Goal: Check status: Check status

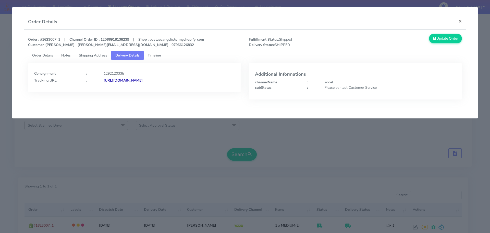
click at [101, 136] on modal-container "Order Details × Order : #1623007_1 | Channel Order ID : 12066918138239 | Shop :…" at bounding box center [245, 116] width 490 height 233
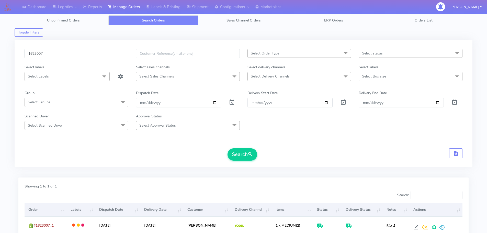
click at [104, 52] on input "1623007" at bounding box center [77, 53] width 104 height 9
paste input "1648"
click at [227, 148] on button "Search" at bounding box center [242, 154] width 30 height 12
click at [90, 50] on input "1621648" at bounding box center [77, 53] width 104 height 9
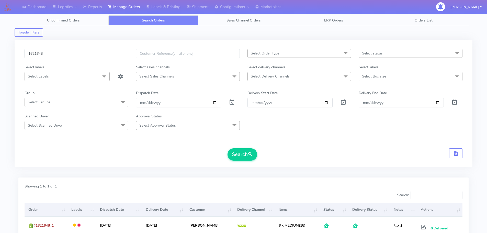
click at [90, 50] on input "1621648" at bounding box center [77, 53] width 104 height 9
paste input "19653"
type input "1619653"
click at [227, 148] on button "Search" at bounding box center [242, 154] width 30 height 12
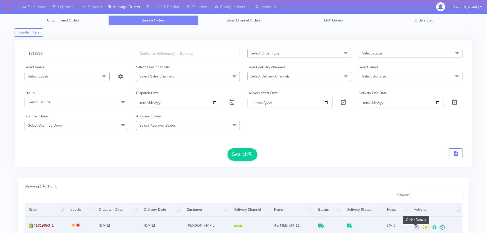
click at [413, 226] on span at bounding box center [415, 228] width 9 height 5
select select "5"
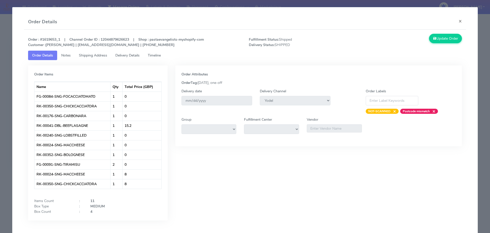
click at [157, 54] on span "Timeline" at bounding box center [154, 55] width 13 height 5
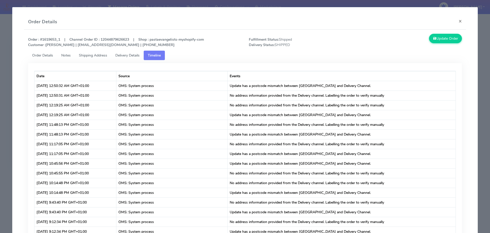
click at [134, 55] on span "Delivery Details" at bounding box center [127, 55] width 24 height 5
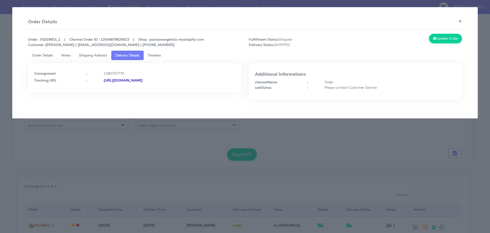
drag, startPoint x: 210, startPoint y: 78, endPoint x: 159, endPoint y: 87, distance: 51.2
click at [159, 87] on div "Consignment : 1280707770 Tracking URL : [URL][DOMAIN_NAME]" at bounding box center [134, 77] width 213 height 29
copy strong "JJD0002249960890830"
click at [199, 132] on modal-container "Order Details × Order : #1619653_1 | Channel Order ID : 12044879626623 | Shop :…" at bounding box center [245, 116] width 490 height 233
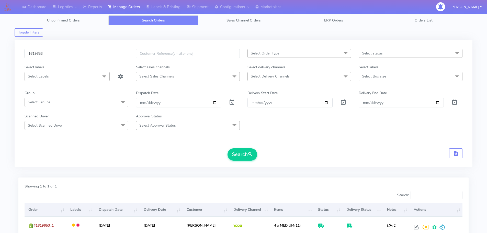
click at [112, 51] on input "1619653" at bounding box center [77, 53] width 104 height 9
paste input "337"
click at [227, 148] on button "Search" at bounding box center [242, 154] width 30 height 12
click at [117, 57] on input "1619337" at bounding box center [77, 53] width 104 height 9
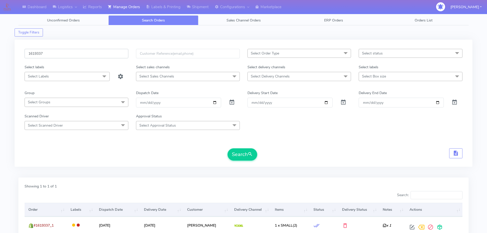
click at [117, 57] on input "1619337" at bounding box center [77, 53] width 104 height 9
paste input "20286"
type input "1620286"
click at [227, 148] on button "Search" at bounding box center [242, 154] width 30 height 12
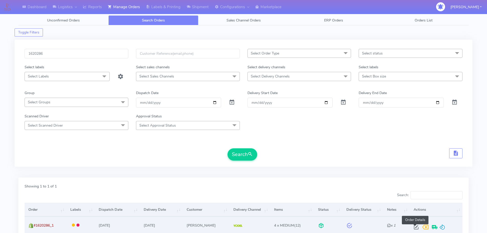
click at [416, 229] on span at bounding box center [415, 228] width 9 height 5
select select "5"
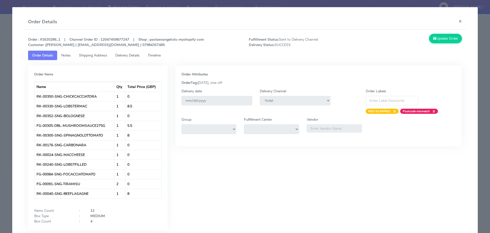
click at [121, 52] on link "Delivery Details" at bounding box center [127, 55] width 32 height 9
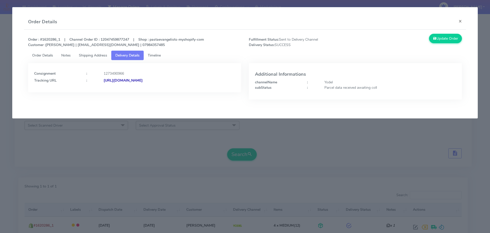
drag, startPoint x: 212, startPoint y: 85, endPoint x: 161, endPoint y: 88, distance: 51.4
click at [161, 88] on div "Consignment : 1273490966 Tracking URL : [URL][DOMAIN_NAME]" at bounding box center [134, 77] width 213 height 29
click at [74, 167] on modal-container "Order Details × Order : #1620286_1 | Channel Order ID : 12047459877247 | Shop :…" at bounding box center [245, 116] width 490 height 233
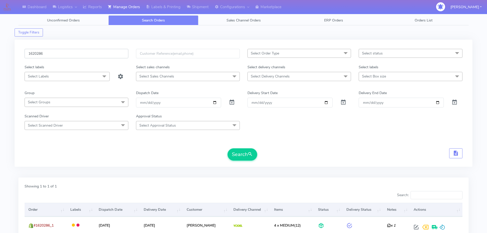
click at [99, 56] on input "1620286" at bounding box center [77, 53] width 104 height 9
paste input "611"
type input "1620611"
click at [227, 148] on button "Search" at bounding box center [242, 154] width 30 height 12
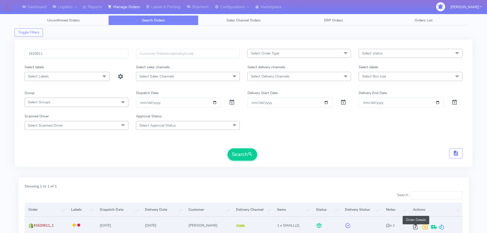
click at [417, 226] on span at bounding box center [414, 228] width 9 height 5
select select "5"
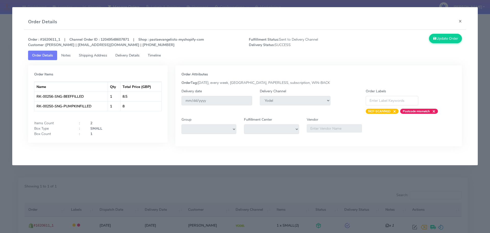
click at [131, 53] on span "Delivery Details" at bounding box center [127, 55] width 24 height 5
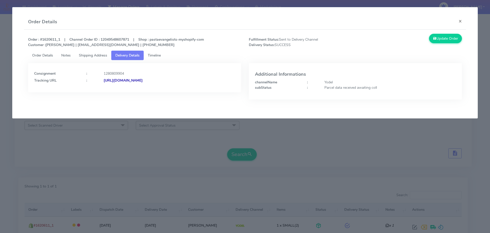
click at [377, 143] on modal-container "Order Details × Order : #1620611_1 | Channel Order ID : 12049548607871 | Shop :…" at bounding box center [245, 116] width 490 height 233
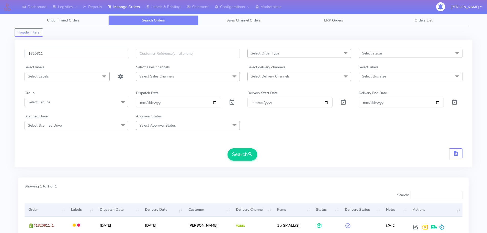
click at [105, 55] on input "1620611" at bounding box center [77, 53] width 104 height 9
paste input "4470"
type input "1624470"
click at [227, 148] on button "Search" at bounding box center [242, 154] width 30 height 12
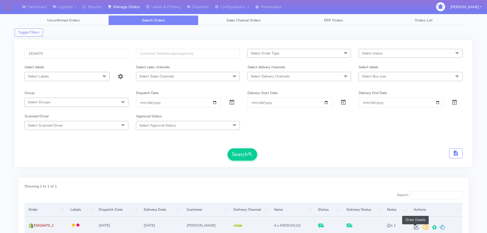
click at [413, 227] on span at bounding box center [415, 228] width 9 height 5
select select "5"
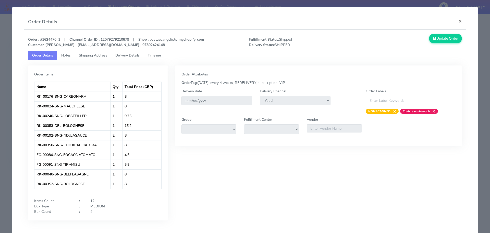
click at [133, 53] on link "Delivery Details" at bounding box center [127, 55] width 32 height 9
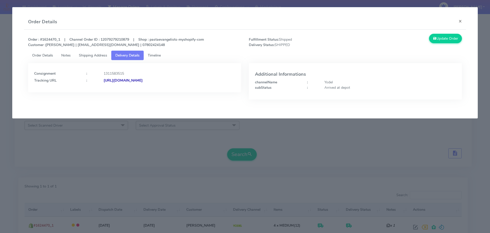
drag, startPoint x: 193, startPoint y: 88, endPoint x: 159, endPoint y: 86, distance: 33.5
click at [159, 86] on div "Consignment : 1311583515 Tracking URL : [URL][DOMAIN_NAME]" at bounding box center [134, 77] width 213 height 29
copy strong "JJD0002249960900089"
drag, startPoint x: 128, startPoint y: 180, endPoint x: 144, endPoint y: 125, distance: 57.6
click at [130, 177] on modal-container "Order Details × Order : #1624470_1 | Channel Order ID : 12079279210879 | Shop :…" at bounding box center [245, 116] width 490 height 233
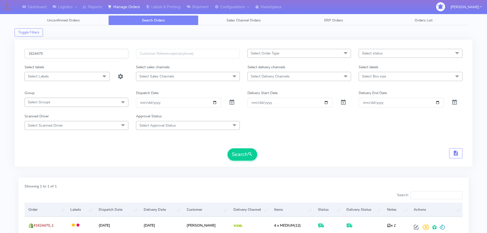
click at [107, 55] on input "1624470" at bounding box center [77, 53] width 104 height 9
paste input "19653"
type input "1619653"
click at [227, 148] on button "Search" at bounding box center [242, 154] width 30 height 12
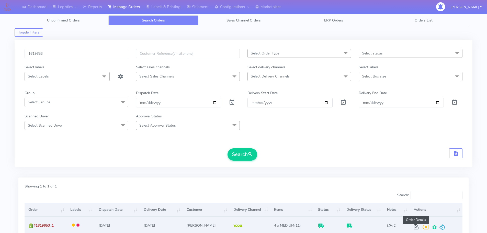
click at [414, 227] on span at bounding box center [415, 228] width 9 height 5
select select "5"
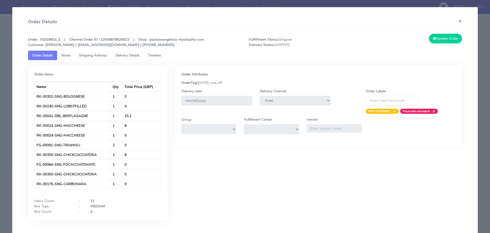
click at [133, 55] on span "Delivery Details" at bounding box center [127, 55] width 24 height 5
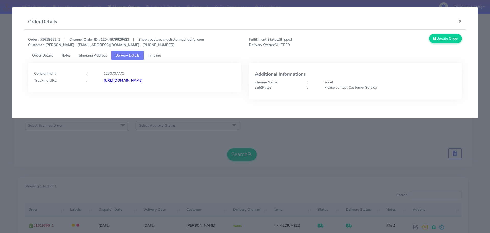
drag, startPoint x: 157, startPoint y: 138, endPoint x: 139, endPoint y: 5, distance: 134.3
click at [157, 137] on modal-container "Order Details × Order : #1619653_1 | Channel Order ID : 12044879626623 | Shop :…" at bounding box center [245, 116] width 490 height 233
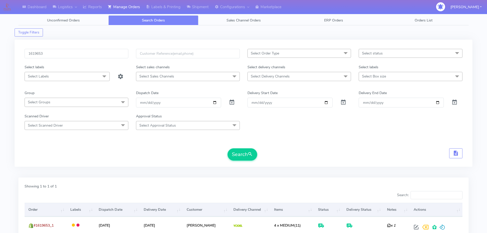
click at [109, 47] on div "1619653 Select Order Type Select All MEALS ATAVI One Off Pasta Club Gift Kit Ev…" at bounding box center [243, 103] width 457 height 127
drag, startPoint x: 109, startPoint y: 47, endPoint x: 109, endPoint y: 53, distance: 6.1
click at [109, 48] on div "1619653 Select Order Type Select All MEALS ATAVI One Off Pasta Club Gift Kit Ev…" at bounding box center [243, 103] width 457 height 127
click at [109, 53] on input "1619653" at bounding box center [77, 53] width 104 height 9
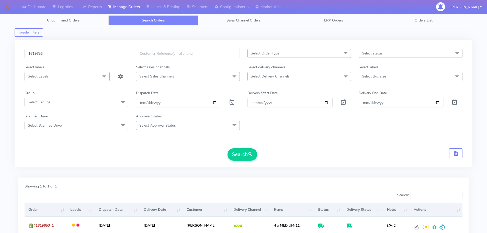
paste input "24470"
type input "1624470"
click at [227, 148] on button "Search" at bounding box center [242, 154] width 30 height 12
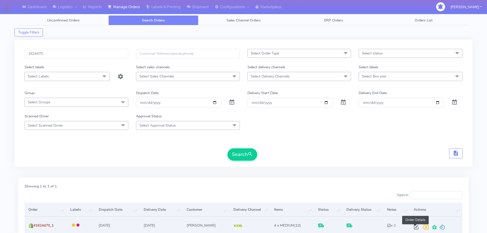
click at [414, 226] on span at bounding box center [415, 228] width 9 height 5
select select "5"
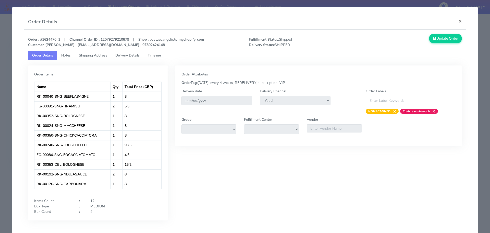
click at [135, 57] on span "Delivery Details" at bounding box center [127, 55] width 24 height 5
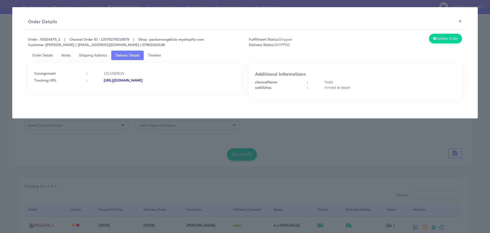
drag, startPoint x: 221, startPoint y: 87, endPoint x: 159, endPoint y: 93, distance: 62.4
click at [159, 93] on div "Consignment : 1311583515 Tracking URL : [URL][DOMAIN_NAME]" at bounding box center [134, 85] width 221 height 44
copy strong "JJD0002249960900089"
click at [386, 32] on div "Order : #1624470_1 | Channel Order ID : 12079279210879 | Shop : pastaevangelist…" at bounding box center [245, 70] width 443 height 81
click at [416, 87] on div "Arrived at depot" at bounding box center [390, 87] width 139 height 5
